Goal: Task Accomplishment & Management: Use online tool/utility

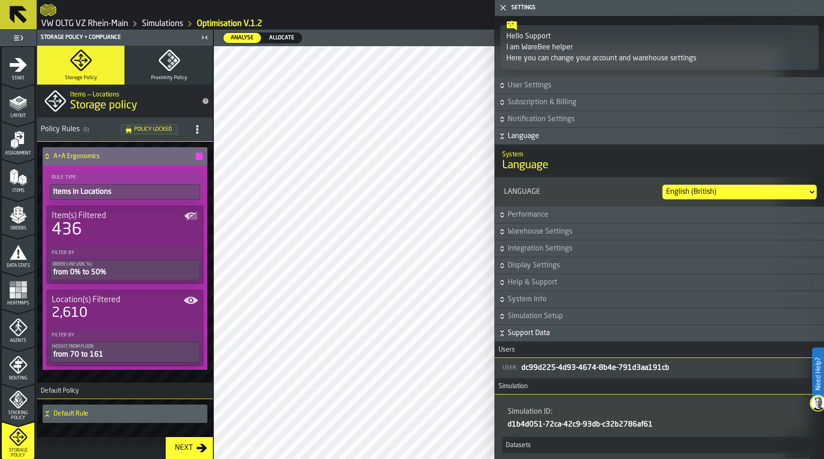
scroll to position [434, 0]
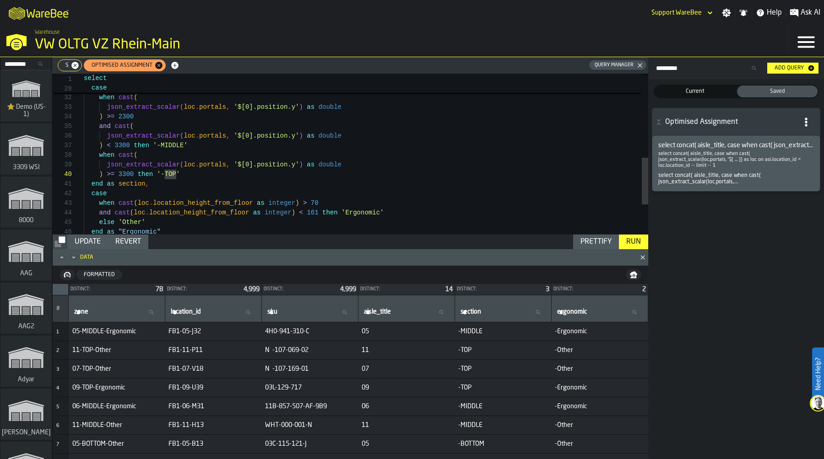
scroll to position [86, 0]
click at [633, 276] on icon "button-" at bounding box center [634, 275] width 2 height 3
click at [82, 245] on div "Update" at bounding box center [87, 242] width 33 height 11
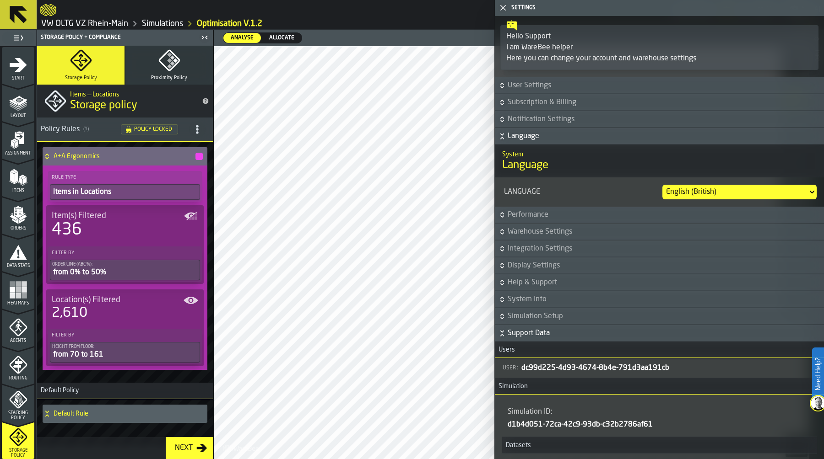
scroll to position [434, 0]
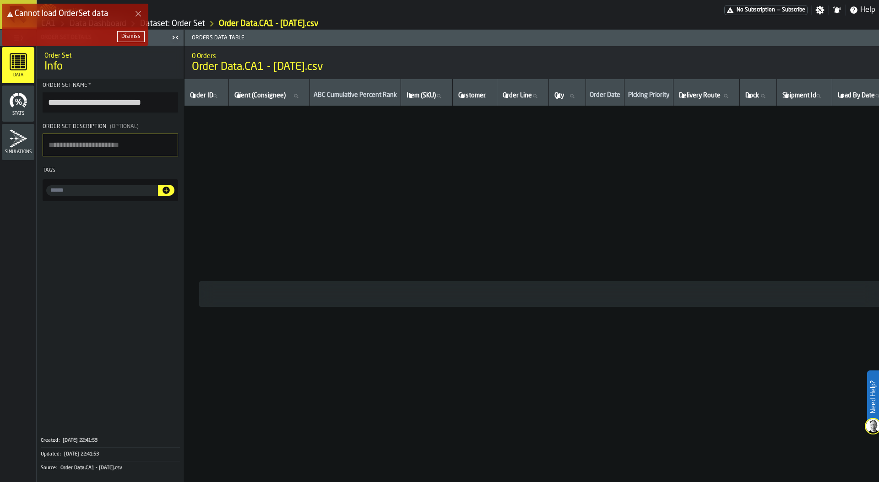
click at [135, 13] on icon "Close Error" at bounding box center [138, 13] width 7 height 7
